Goal: Information Seeking & Learning: Learn about a topic

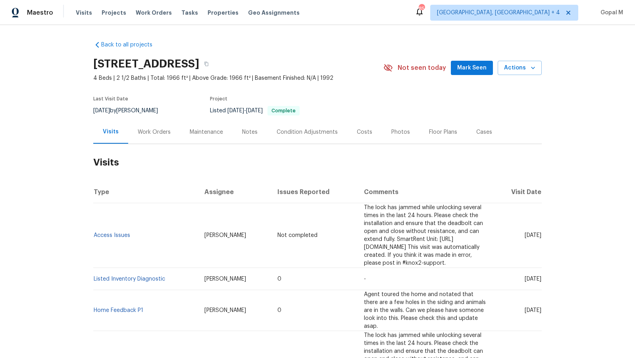
click at [158, 135] on div "Work Orders" at bounding box center [154, 132] width 33 height 8
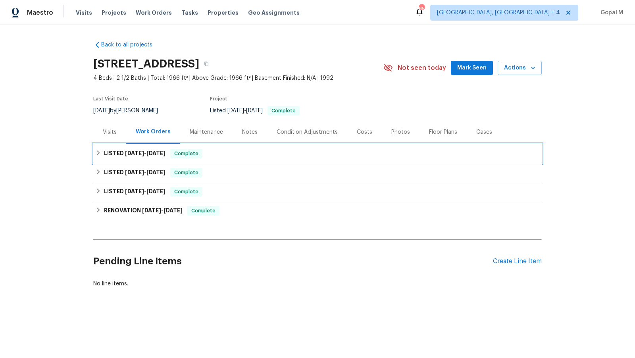
click at [148, 149] on h6 "LISTED [DATE] - [DATE]" at bounding box center [135, 154] width 62 height 10
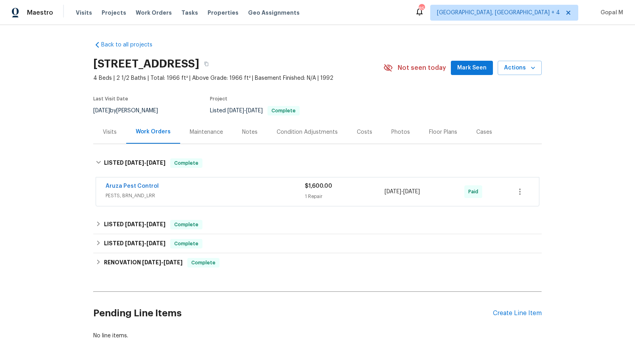
click at [213, 196] on span "PESTS, BRN_AND_LRR" at bounding box center [205, 196] width 199 height 8
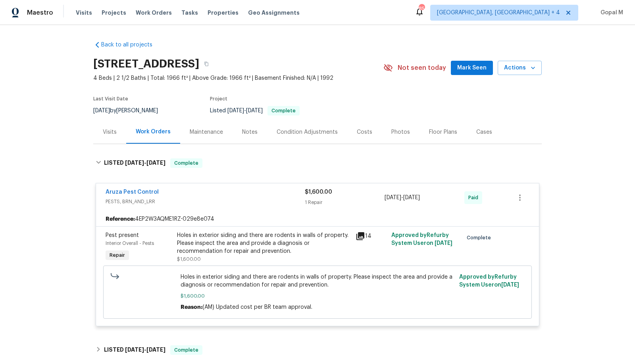
click at [295, 240] on div "Holes in exterior siding and there are rodents in walls of property. Please ins…" at bounding box center [264, 243] width 174 height 24
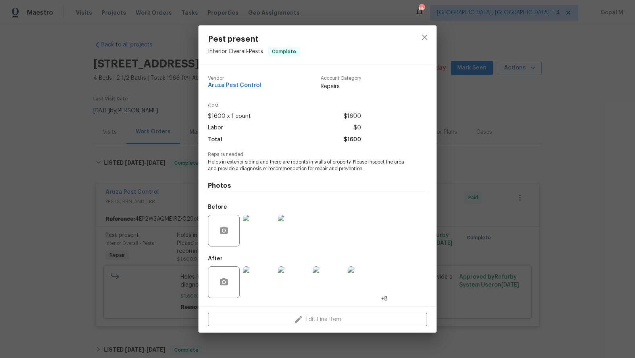
click at [265, 280] on img at bounding box center [259, 282] width 32 height 32
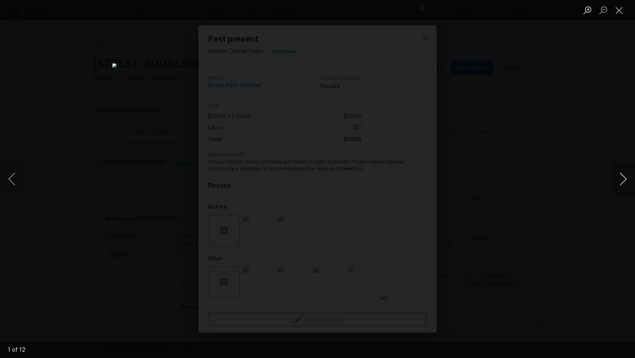
click at [624, 175] on button "Next image" at bounding box center [623, 179] width 24 height 32
click at [625, 175] on button "Next image" at bounding box center [623, 179] width 24 height 32
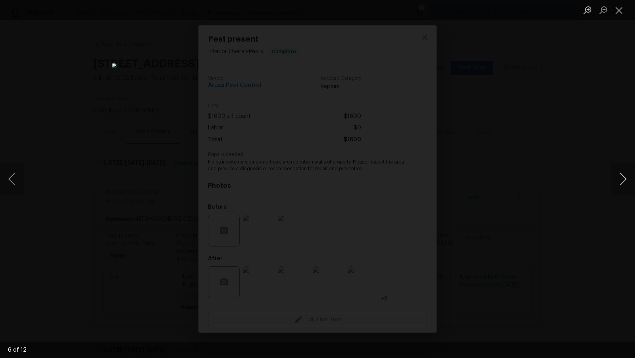
click at [625, 175] on button "Next image" at bounding box center [623, 179] width 24 height 32
click at [622, 12] on button "Close lightbox" at bounding box center [619, 10] width 16 height 14
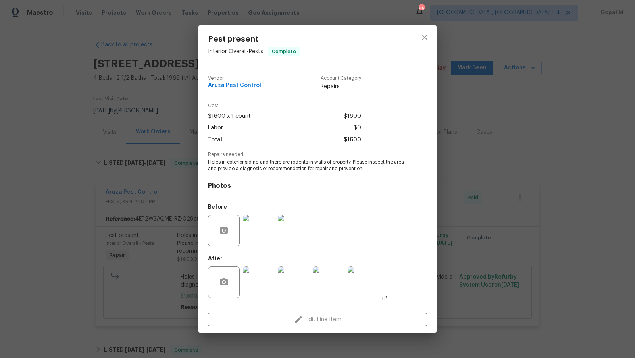
click at [250, 234] on img at bounding box center [259, 231] width 32 height 32
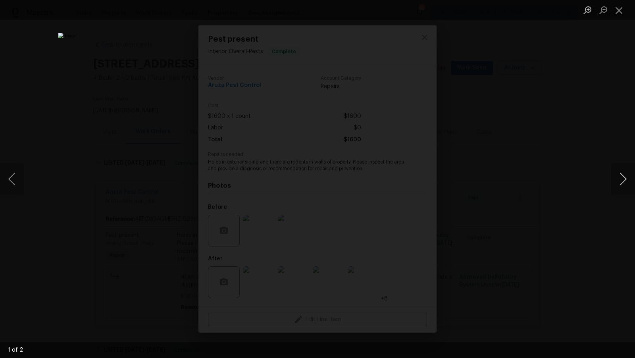
click at [616, 180] on button "Next image" at bounding box center [623, 179] width 24 height 32
click at [617, 7] on button "Close lightbox" at bounding box center [619, 10] width 16 height 14
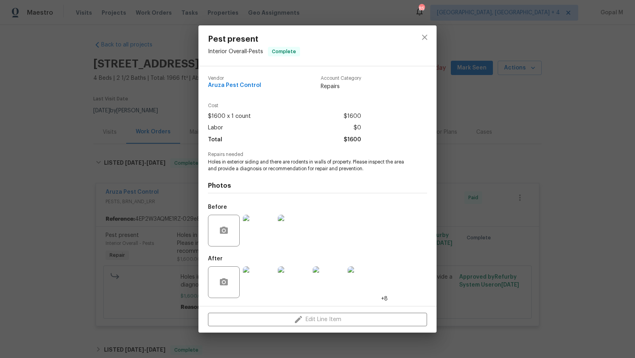
click at [117, 150] on div "Pest present Interior Overall - Pests Complete Vendor Aruza Pest Control Accoun…" at bounding box center [317, 179] width 635 height 358
